Goal: Task Accomplishment & Management: Manage account settings

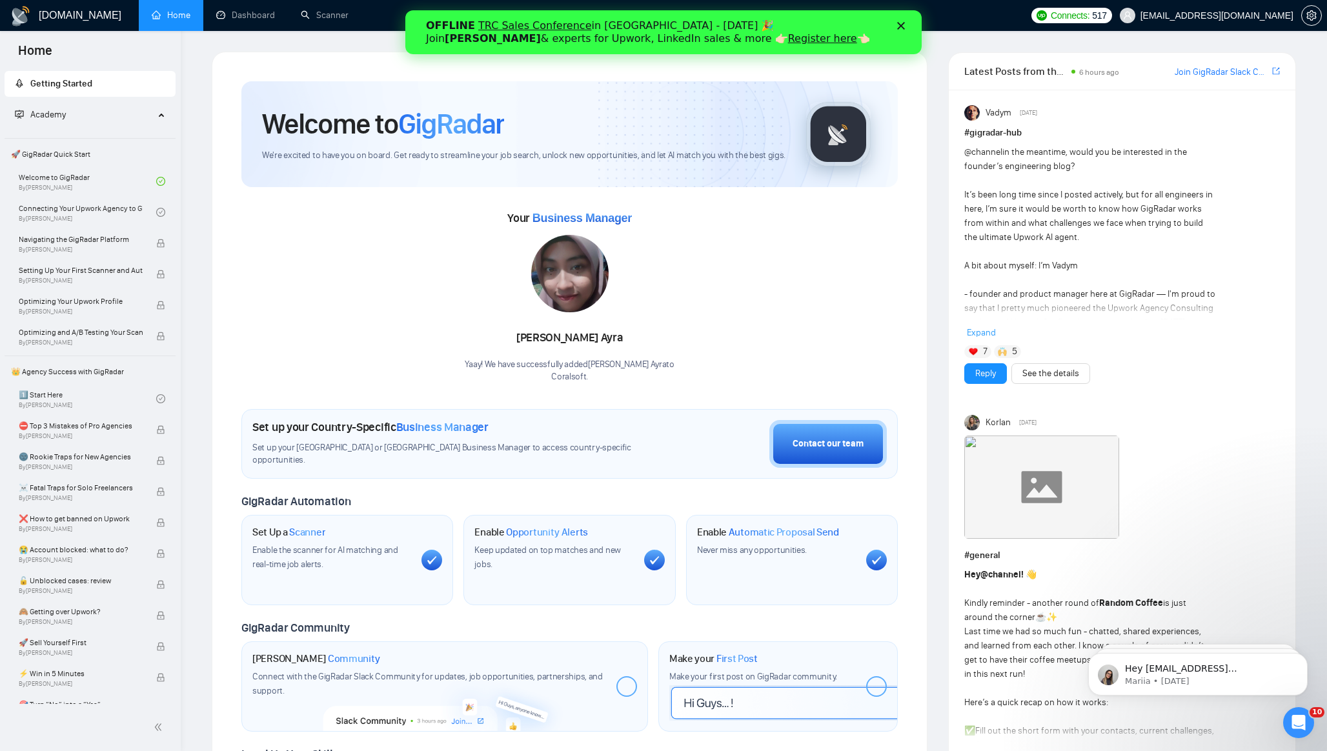
click at [902, 26] on polygon "Close" at bounding box center [901, 26] width 8 height 8
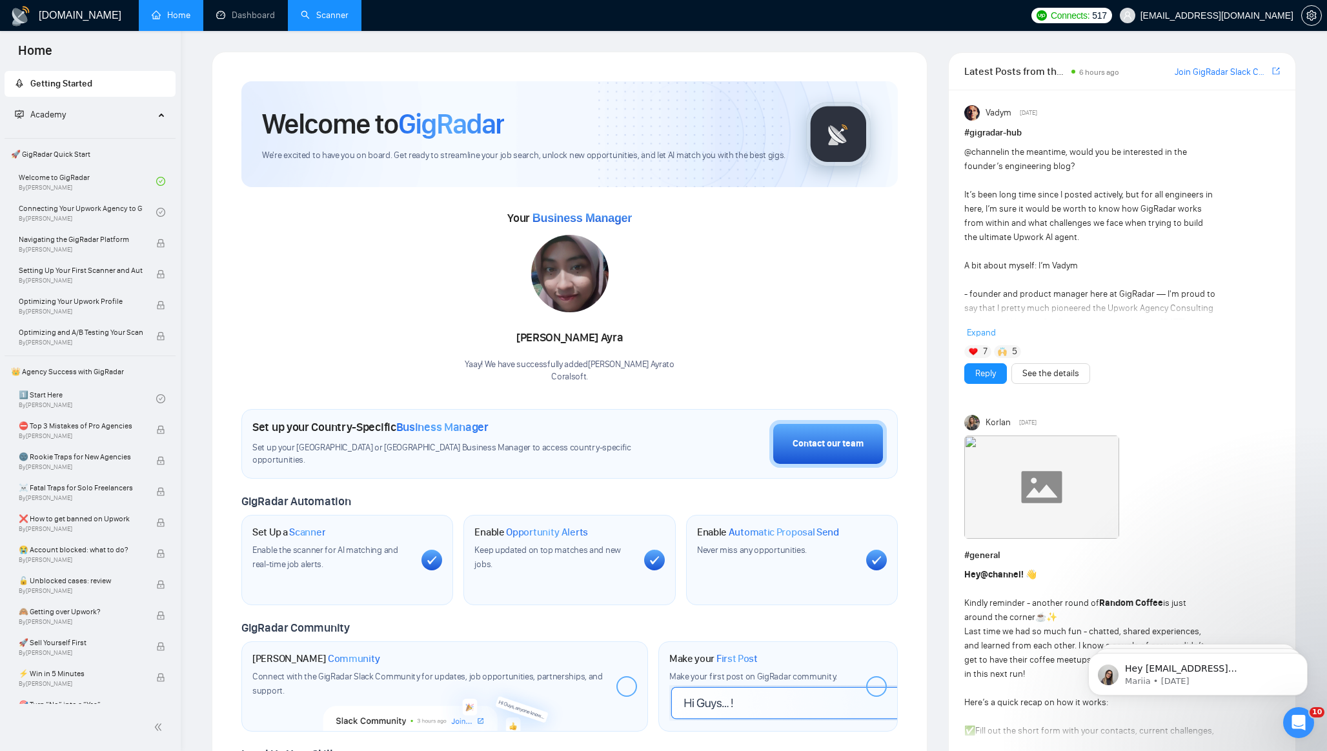
click at [330, 14] on link "Scanner" at bounding box center [325, 15] width 48 height 11
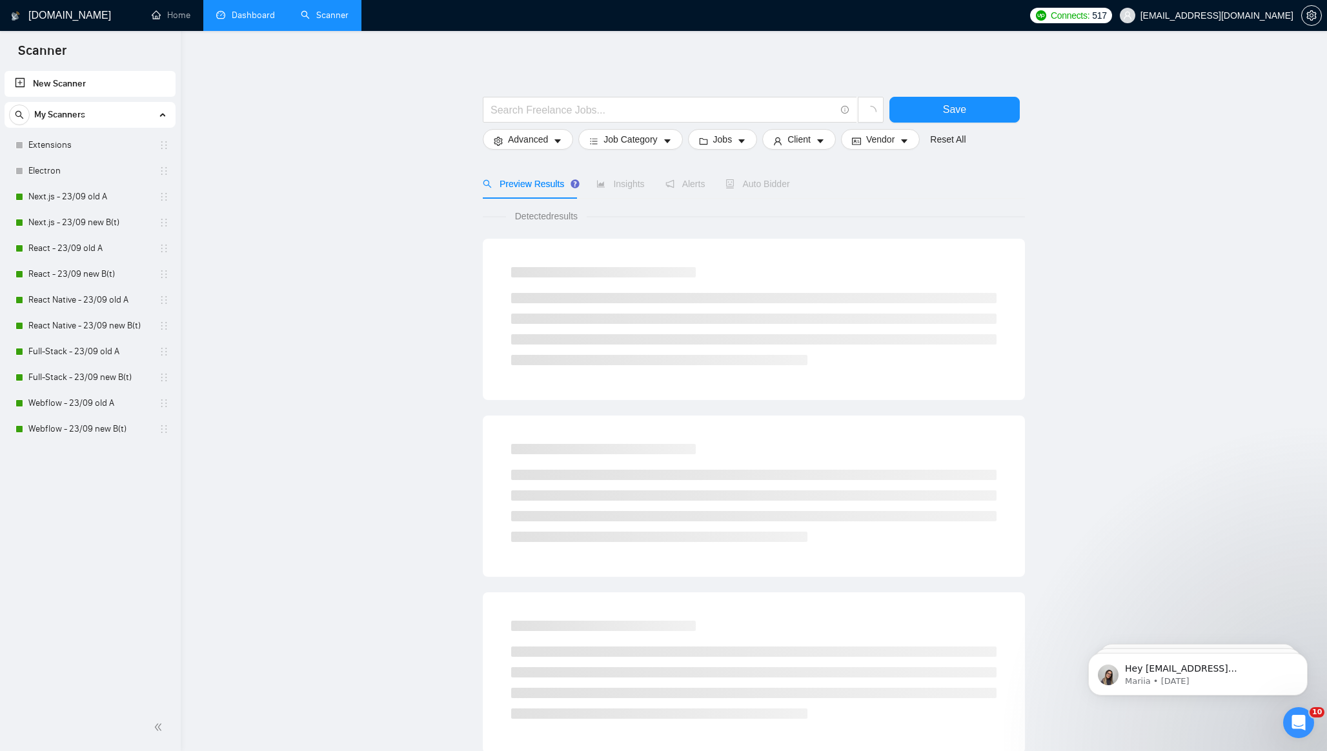
click at [233, 13] on link "Dashboard" at bounding box center [245, 15] width 59 height 11
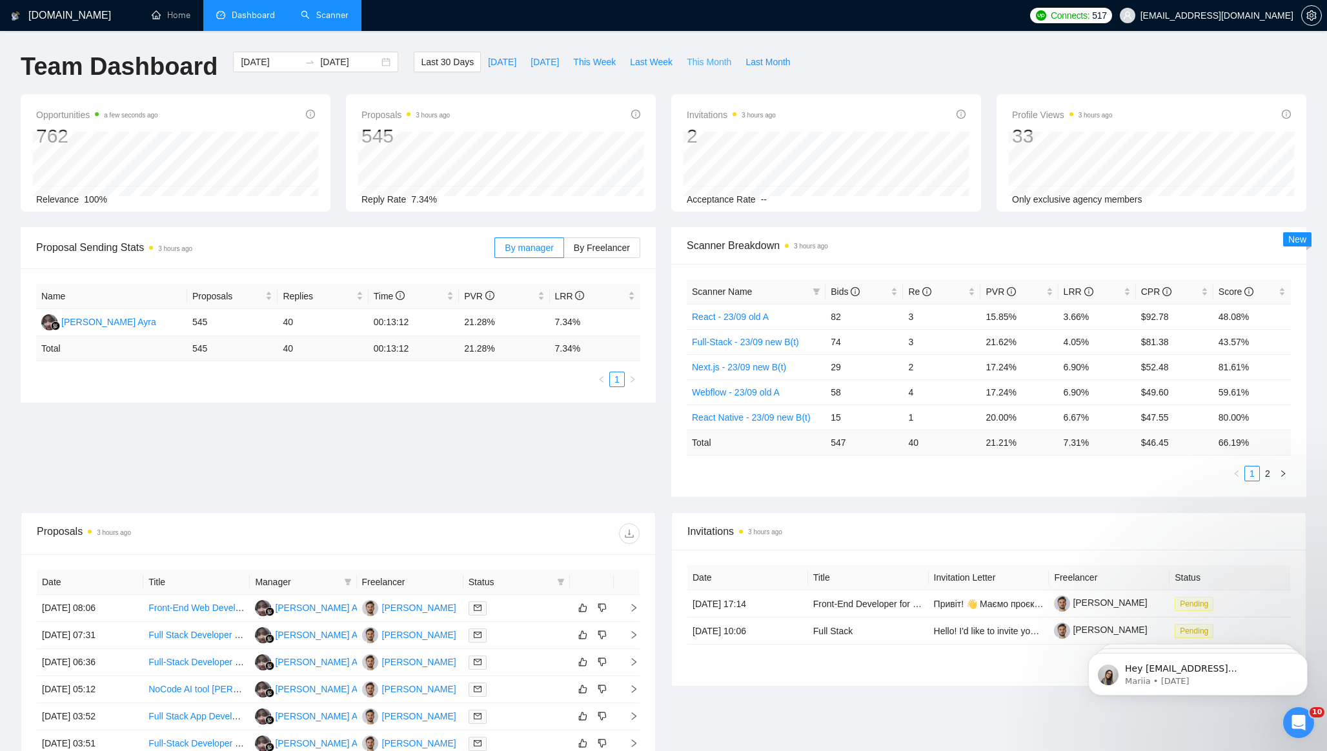
click at [704, 65] on span "This Month" at bounding box center [709, 62] width 45 height 14
type input "[DATE]"
click at [1119, 295] on span "LRR" at bounding box center [1092, 292] width 57 height 14
